Goal: Information Seeking & Learning: Learn about a topic

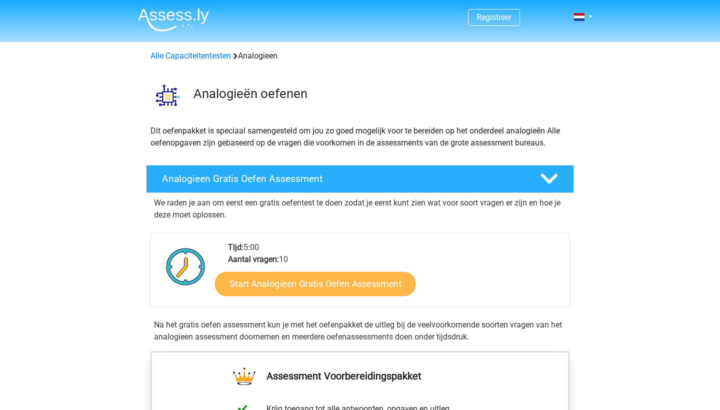
click at [331, 291] on link "Start Analogieen Gratis Oefen Assessment" at bounding box center [315, 284] width 201 height 24
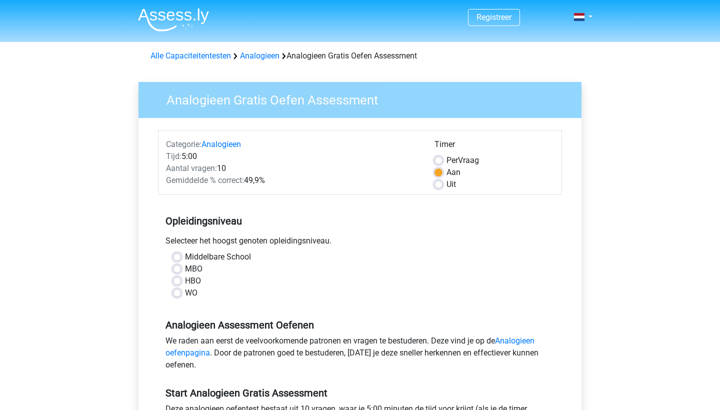
click at [173, 294] on div "Middelbare School MBO HBO WO" at bounding box center [360, 275] width 389 height 48
click at [185, 292] on label "WO" at bounding box center [191, 293] width 13 height 12
click at [178, 292] on input "WO" at bounding box center [177, 292] width 8 height 10
radio input "true"
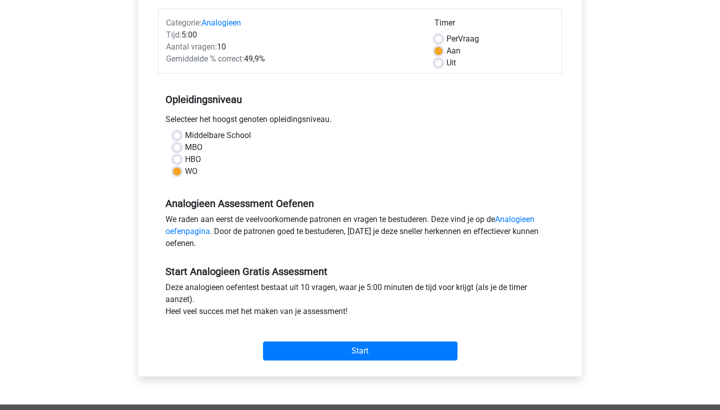
scroll to position [127, 0]
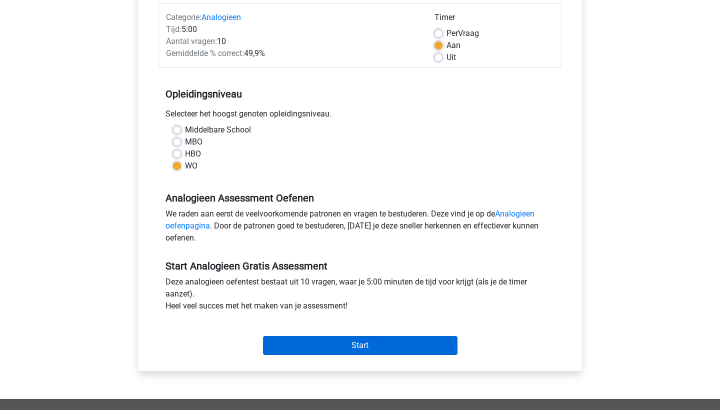
click at [345, 343] on input "Start" at bounding box center [360, 345] width 195 height 19
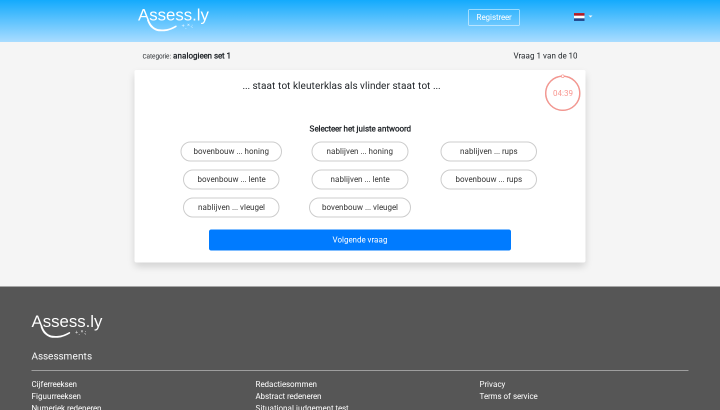
click at [494, 180] on input "bovenbouw ... rups" at bounding box center [492, 183] width 7 height 7
radio input "true"
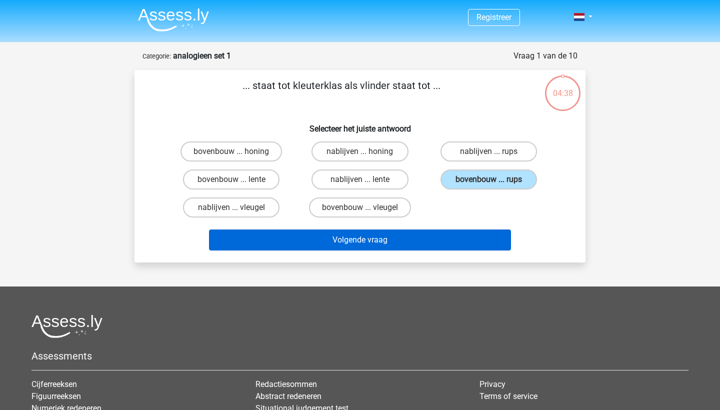
click at [404, 234] on button "Volgende vraag" at bounding box center [360, 240] width 303 height 21
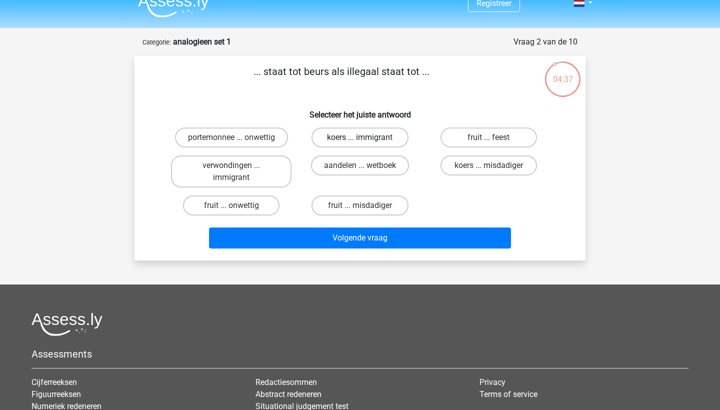
scroll to position [5, 0]
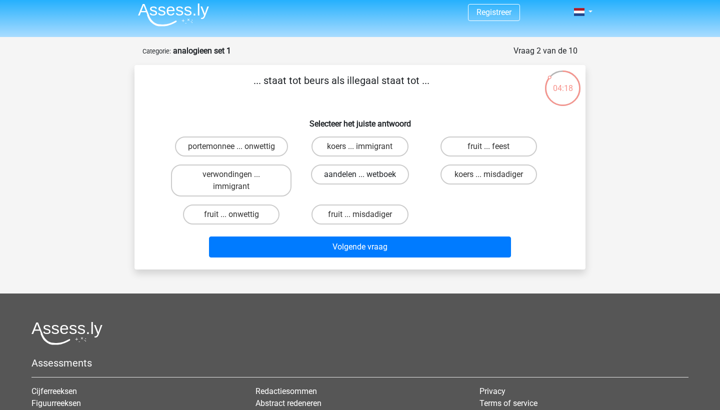
click at [373, 179] on label "aandelen ... wetboek" at bounding box center [360, 175] width 98 height 20
click at [367, 179] on input "aandelen ... wetboek" at bounding box center [363, 178] width 7 height 7
radio input "true"
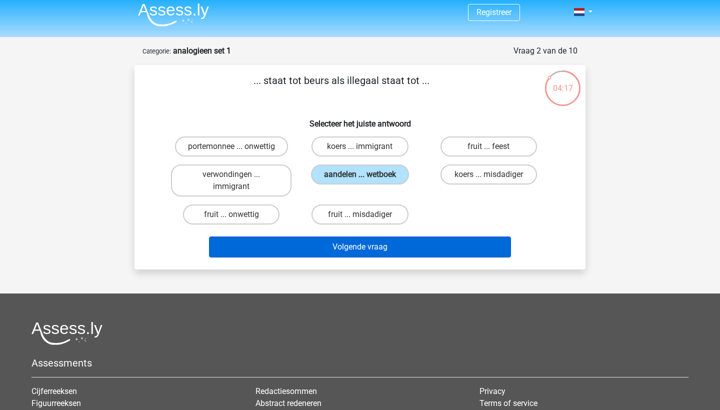
click at [385, 242] on button "Volgende vraag" at bounding box center [360, 247] width 303 height 21
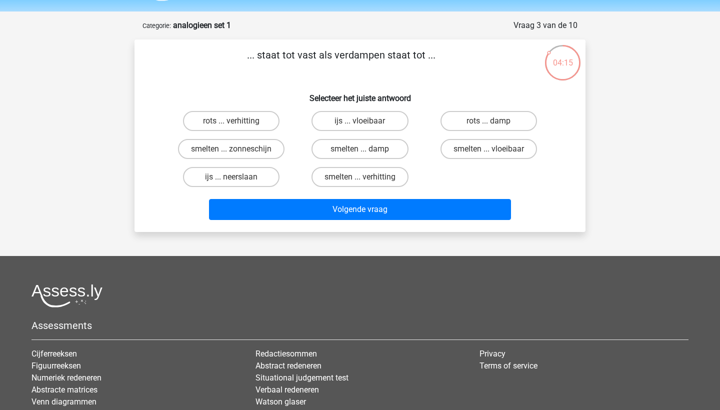
scroll to position [26, 0]
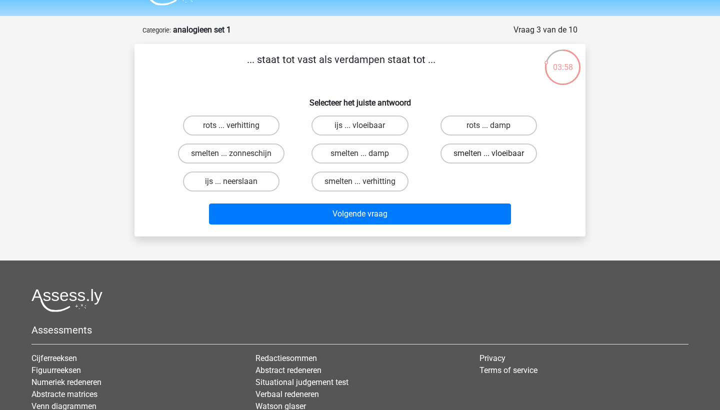
click at [477, 159] on label "smelten ... vloeibaar" at bounding box center [489, 154] width 97 height 20
click at [489, 159] on input "smelten ... vloeibaar" at bounding box center [492, 157] width 7 height 7
radio input "true"
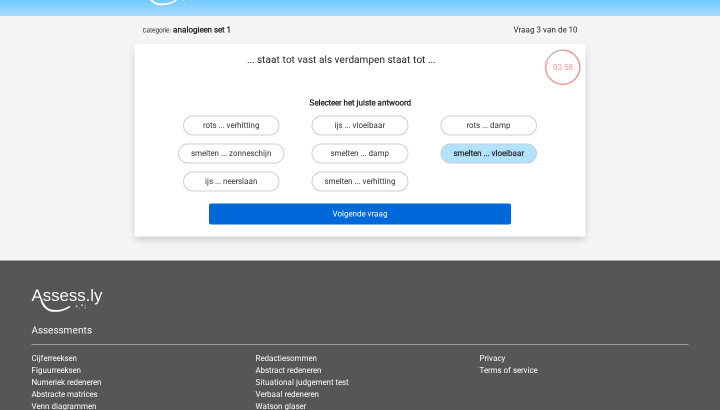
click at [391, 214] on button "Volgende vraag" at bounding box center [360, 214] width 303 height 21
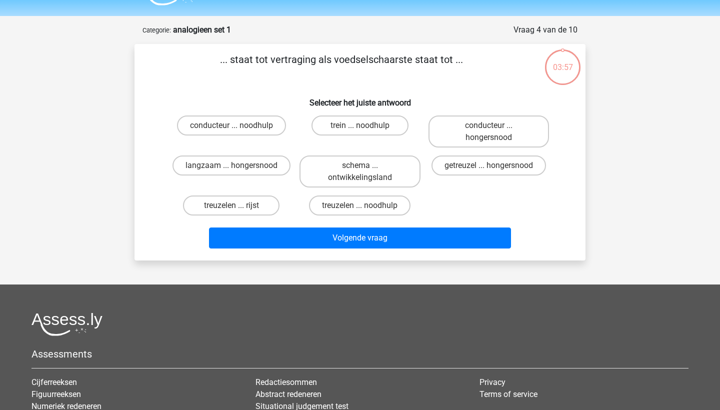
scroll to position [50, 0]
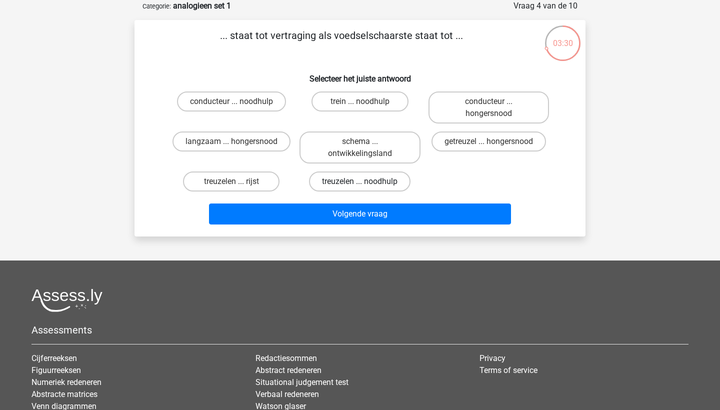
click at [351, 181] on label "treuzelen ... noodhulp" at bounding box center [360, 182] width 102 height 20
click at [360, 182] on input "treuzelen ... noodhulp" at bounding box center [363, 185] width 7 height 7
radio input "true"
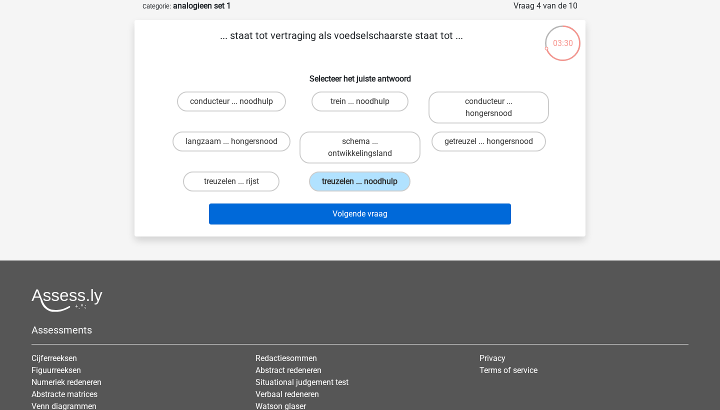
click at [347, 213] on button "Volgende vraag" at bounding box center [360, 214] width 303 height 21
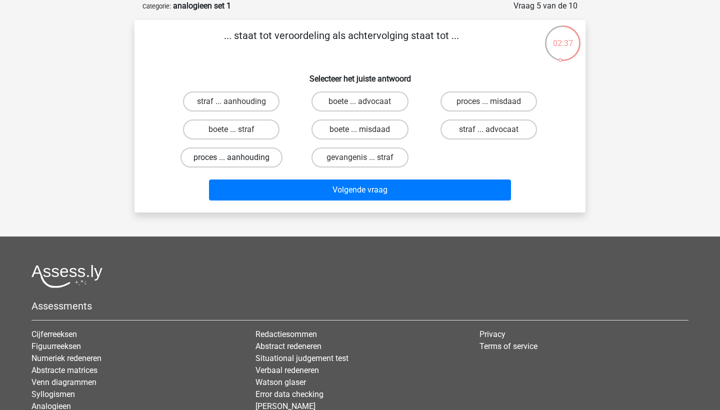
click at [239, 156] on label "proces ... aanhouding" at bounding box center [232, 158] width 102 height 20
click at [238, 158] on input "proces ... aanhouding" at bounding box center [235, 161] width 7 height 7
radio input "true"
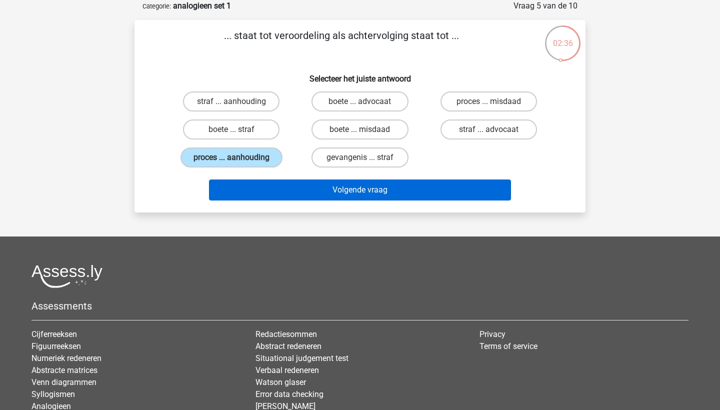
click at [320, 189] on button "Volgende vraag" at bounding box center [360, 190] width 303 height 21
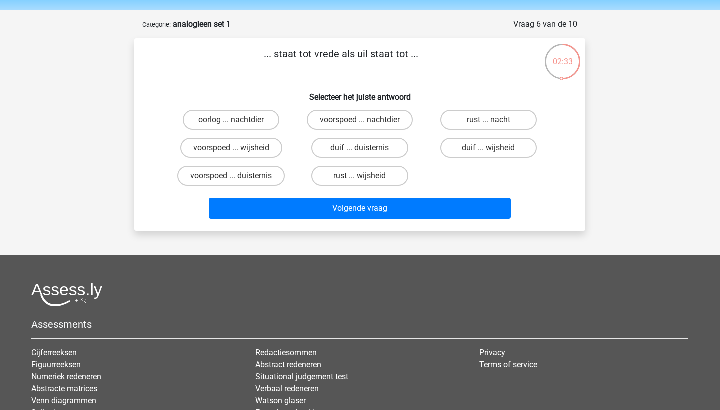
scroll to position [31, 0]
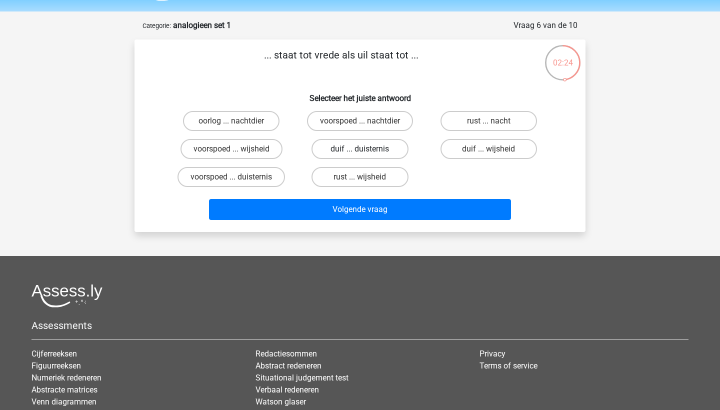
click at [349, 147] on label "duif ... duisternis" at bounding box center [360, 149] width 97 height 20
click at [360, 149] on input "duif ... duisternis" at bounding box center [363, 152] width 7 height 7
radio input "true"
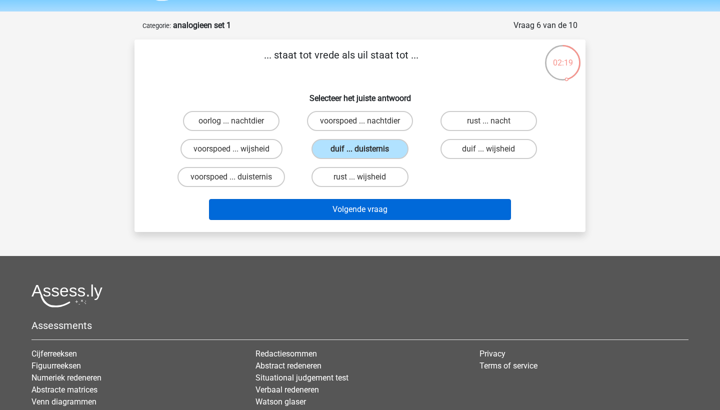
click at [357, 206] on button "Volgende vraag" at bounding box center [360, 209] width 303 height 21
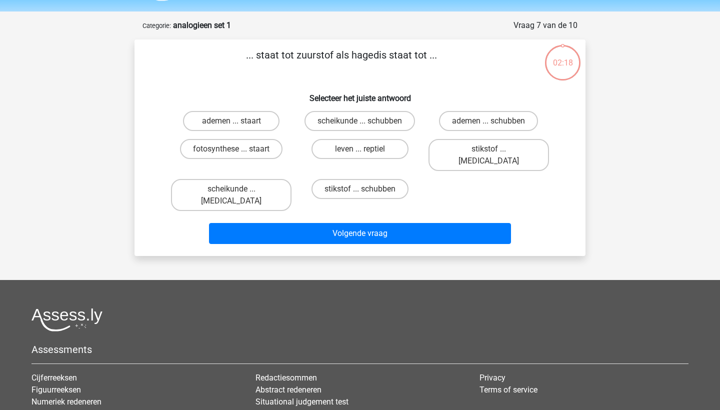
scroll to position [50, 0]
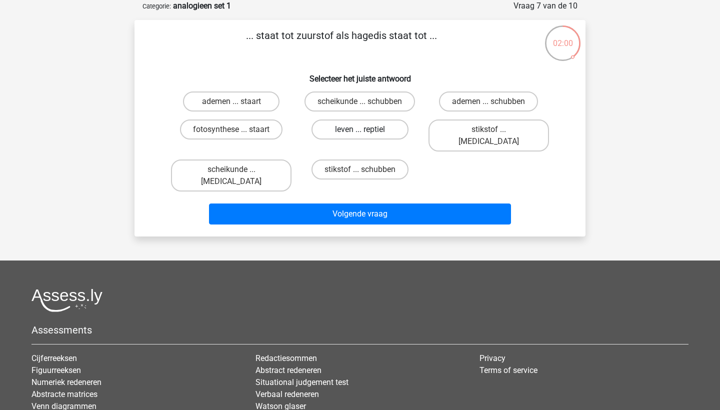
click at [384, 131] on label "leven ... reptiel" at bounding box center [360, 130] width 97 height 20
click at [367, 131] on input "leven ... reptiel" at bounding box center [363, 133] width 7 height 7
radio input "true"
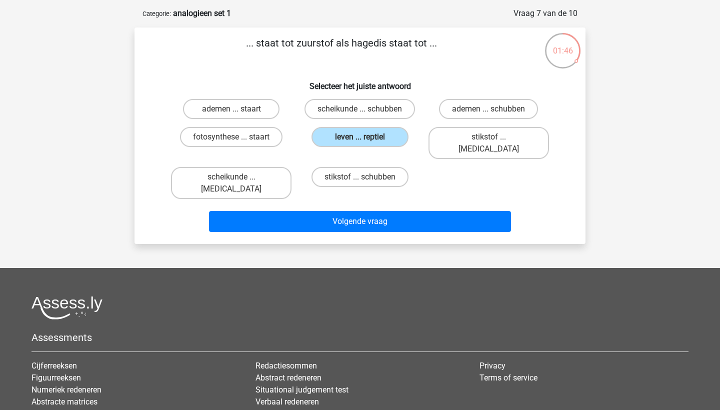
scroll to position [36, 0]
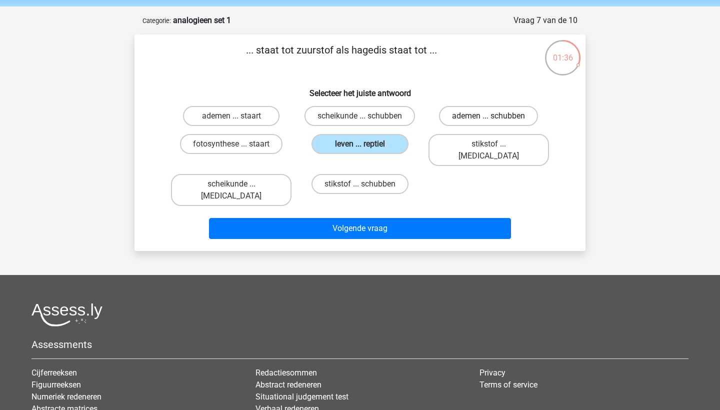
click at [471, 115] on label "ademen ... schubben" at bounding box center [488, 116] width 99 height 20
click at [489, 116] on input "ademen ... schubben" at bounding box center [492, 119] width 7 height 7
radio input "true"
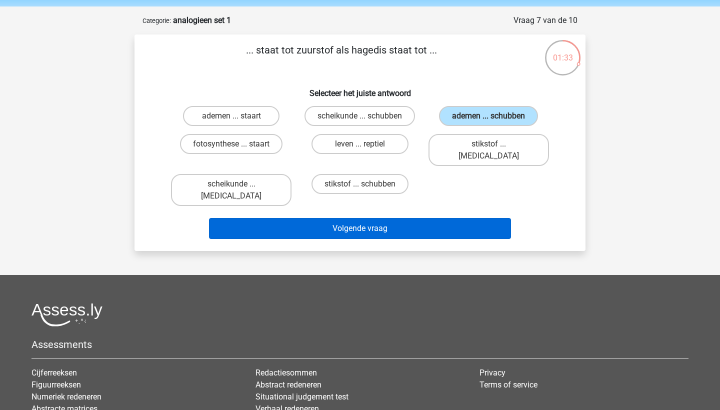
click at [378, 218] on button "Volgende vraag" at bounding box center [360, 228] width 303 height 21
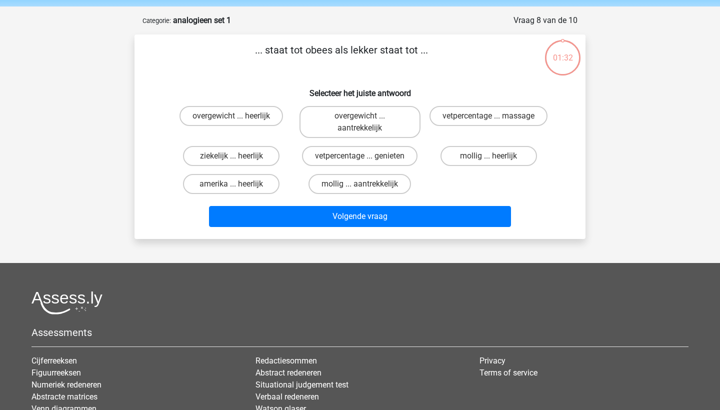
scroll to position [50, 0]
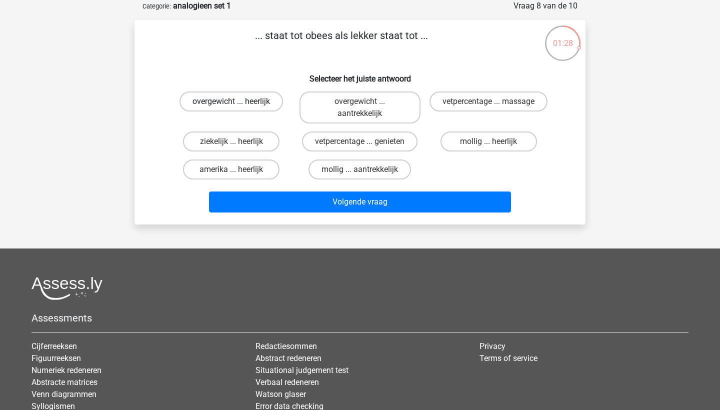
click at [248, 102] on label "overgewicht ... heerlijk" at bounding box center [232, 102] width 104 height 20
click at [238, 102] on input "overgewicht ... heerlijk" at bounding box center [235, 105] width 7 height 7
radio input "true"
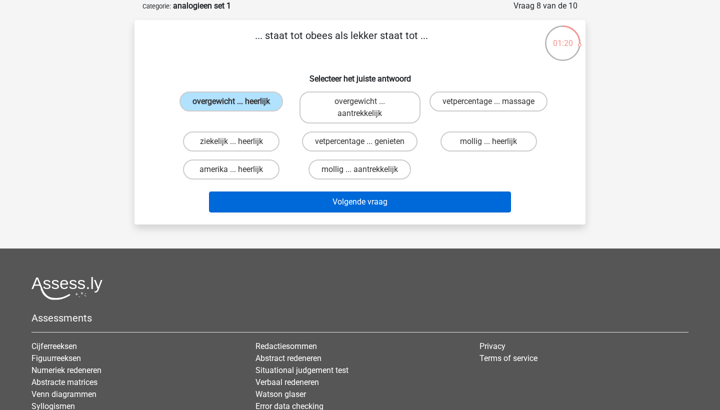
click at [330, 202] on button "Volgende vraag" at bounding box center [360, 202] width 303 height 21
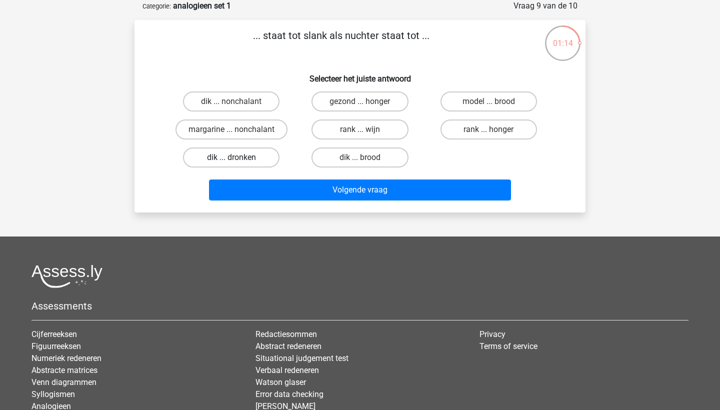
click at [250, 156] on label "dik ... dronken" at bounding box center [231, 158] width 97 height 20
click at [238, 158] on input "dik ... dronken" at bounding box center [235, 161] width 7 height 7
radio input "true"
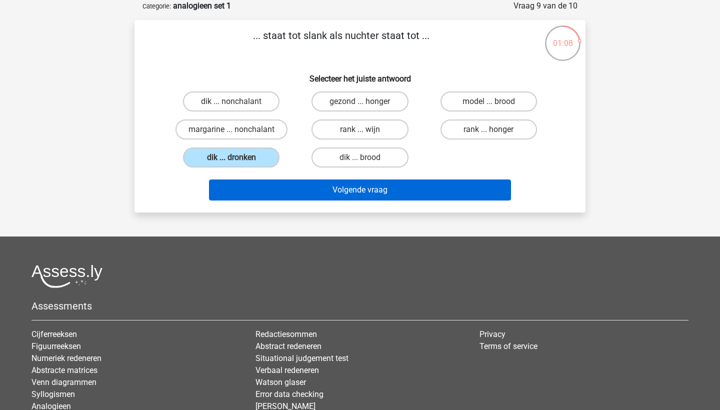
click at [335, 195] on button "Volgende vraag" at bounding box center [360, 190] width 303 height 21
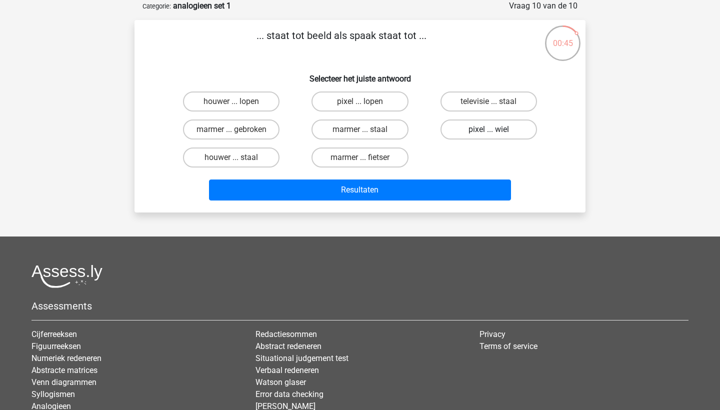
click at [475, 131] on label "pixel ... wiel" at bounding box center [489, 130] width 97 height 20
click at [489, 131] on input "pixel ... wiel" at bounding box center [492, 133] width 7 height 7
radio input "true"
click at [429, 177] on div "Resultaten" at bounding box center [360, 188] width 419 height 33
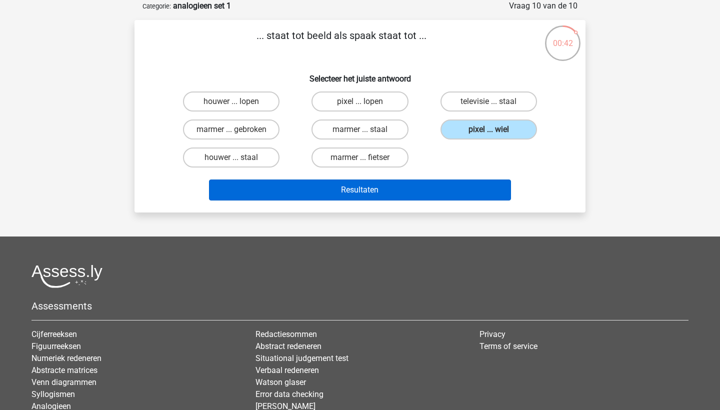
click at [395, 193] on button "Resultaten" at bounding box center [360, 190] width 303 height 21
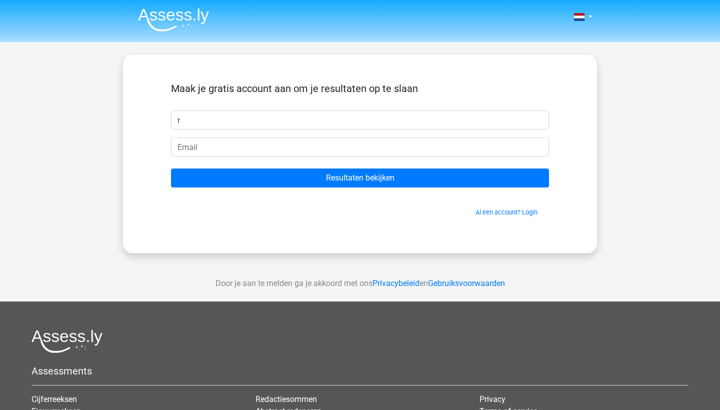
type input "r"
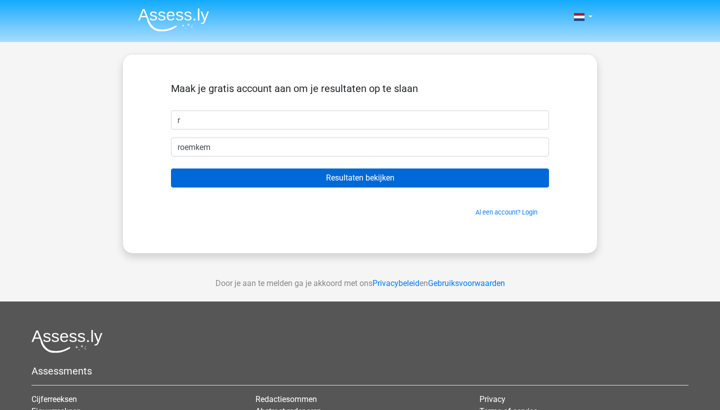
click at [299, 176] on input "Resultaten bekijken" at bounding box center [360, 178] width 378 height 19
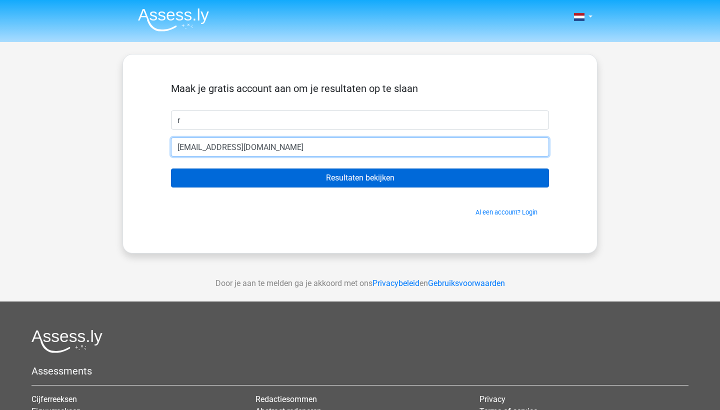
type input "[EMAIL_ADDRESS][DOMAIN_NAME]"
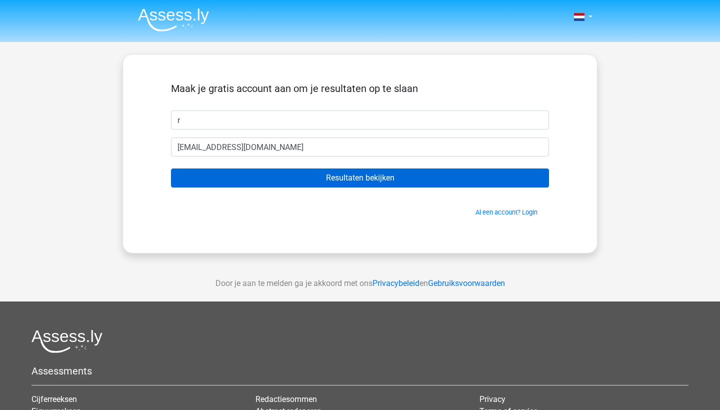
click at [353, 188] on input "Resultaten bekijken" at bounding box center [360, 178] width 378 height 19
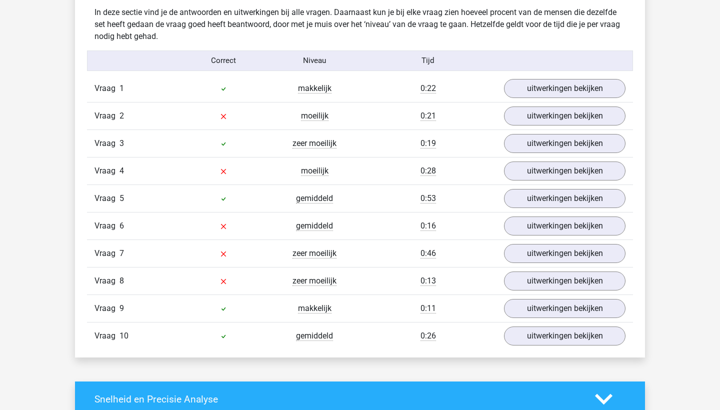
scroll to position [789, 0]
click at [549, 276] on link "uitwerkingen bekijken" at bounding box center [565, 281] width 140 height 22
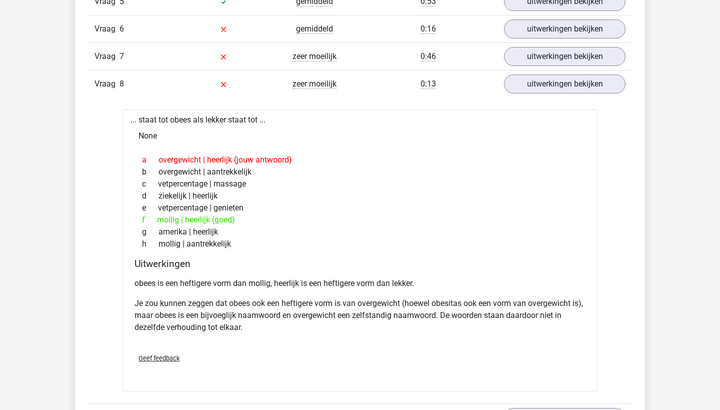
scroll to position [986, 0]
click at [562, 62] on link "uitwerkingen bekijken" at bounding box center [565, 56] width 140 height 22
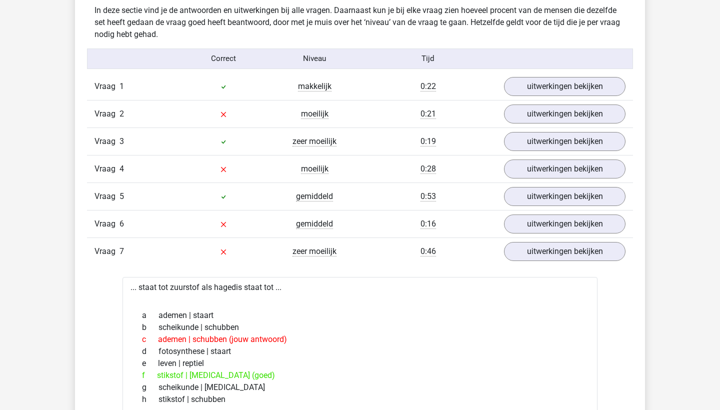
scroll to position [791, 0]
click at [555, 252] on link "uitwerkingen bekijken" at bounding box center [565, 251] width 140 height 22
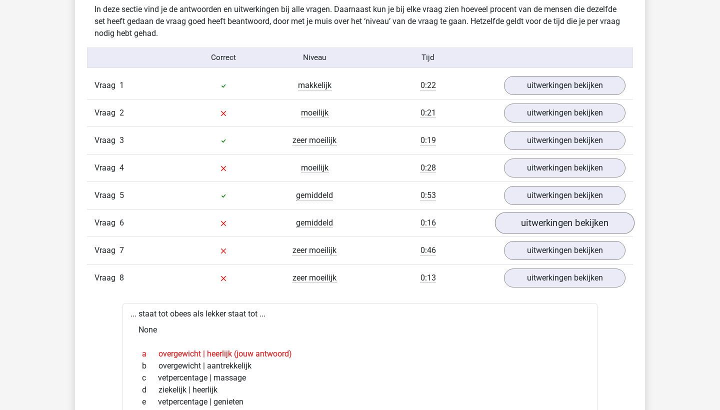
click at [541, 223] on link "uitwerkingen bekijken" at bounding box center [565, 223] width 140 height 22
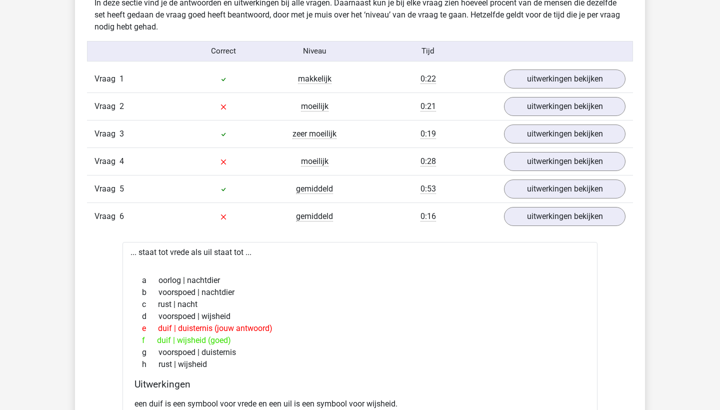
scroll to position [800, 0]
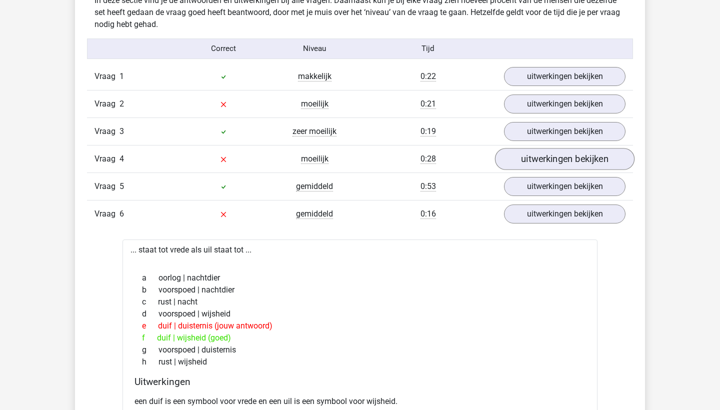
click at [548, 166] on link "uitwerkingen bekijken" at bounding box center [565, 159] width 140 height 22
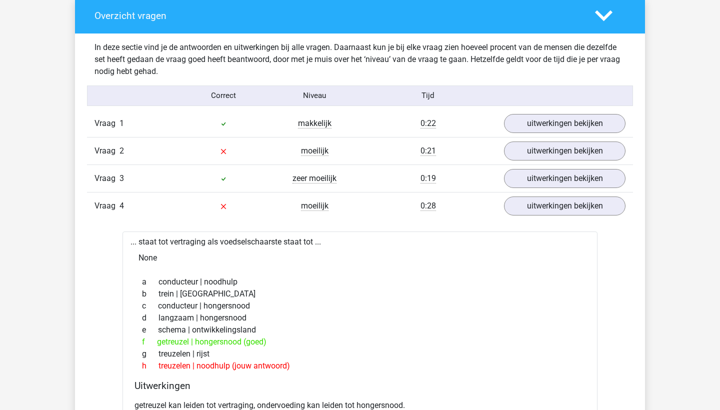
scroll to position [740, 0]
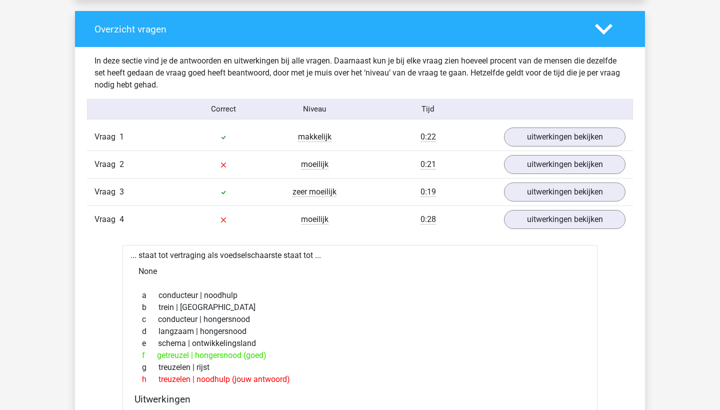
click at [569, 152] on div "Vraag 2 moeilijk 0:21 uitwerkingen bekijken" at bounding box center [360, 165] width 546 height 28
click at [569, 163] on link "uitwerkingen bekijken" at bounding box center [565, 165] width 140 height 22
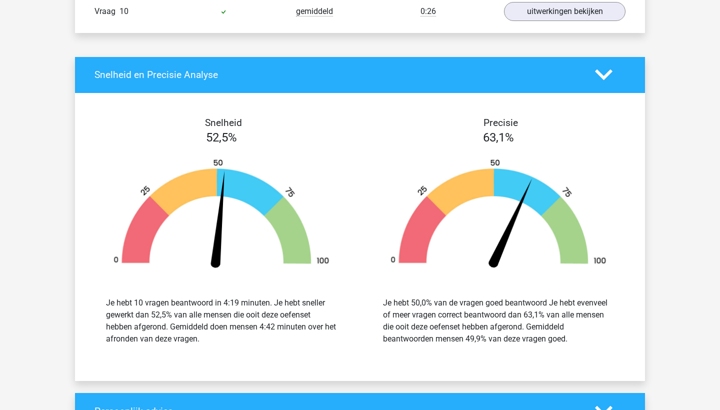
scroll to position [2182, 0]
